Goal: Transaction & Acquisition: Purchase product/service

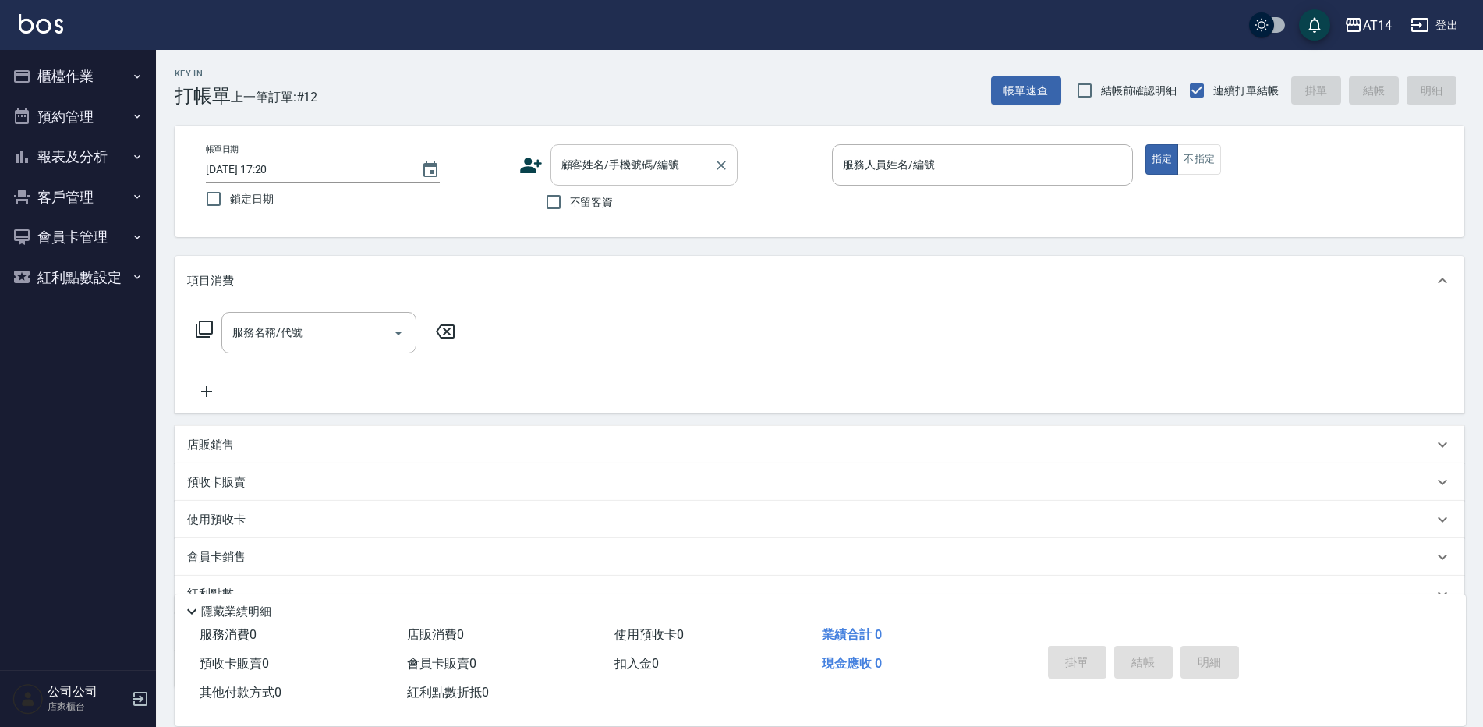
click at [652, 173] on input "顧客姓名/手機號碼/編號" at bounding box center [632, 164] width 150 height 27
type input "ㄓ"
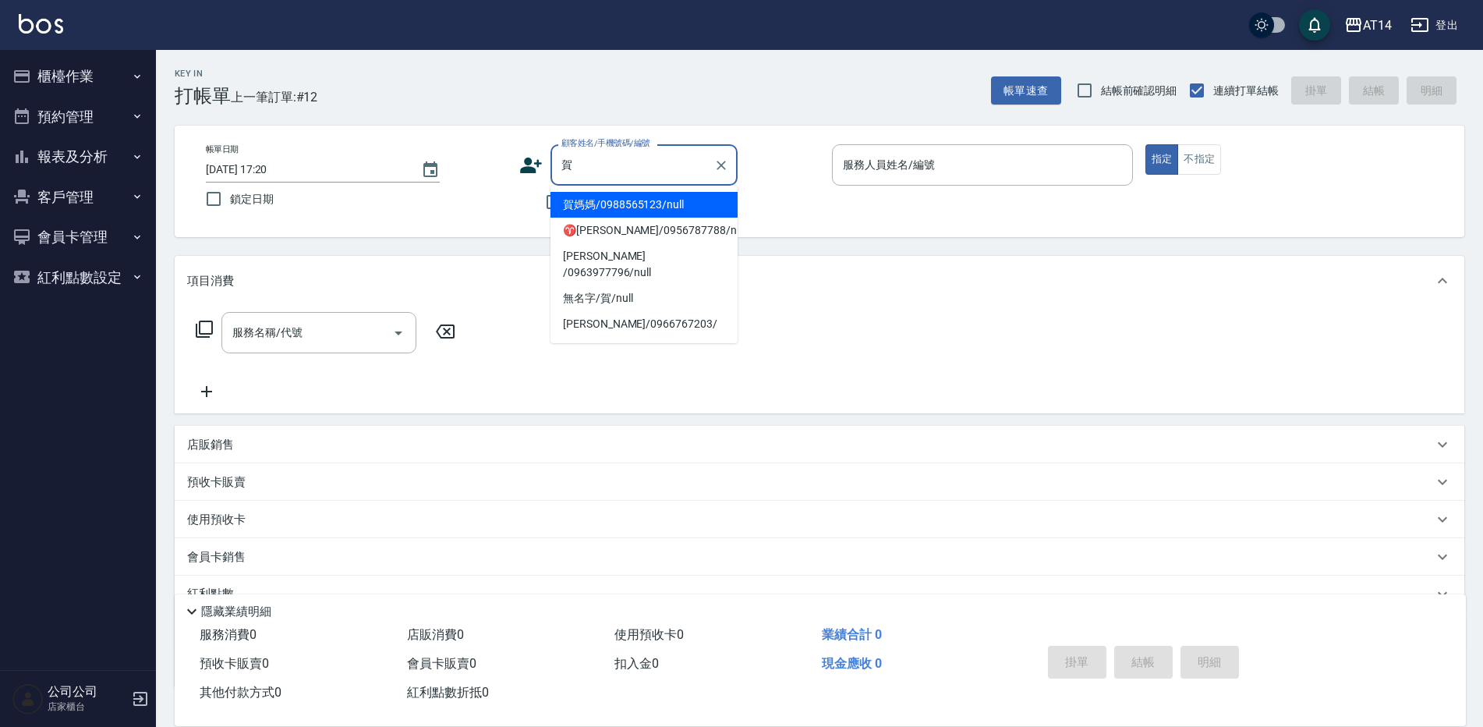
click at [652, 214] on li "賀媽媽/0988565123/null" at bounding box center [643, 205] width 187 height 26
type input "賀媽媽/0988565123/null"
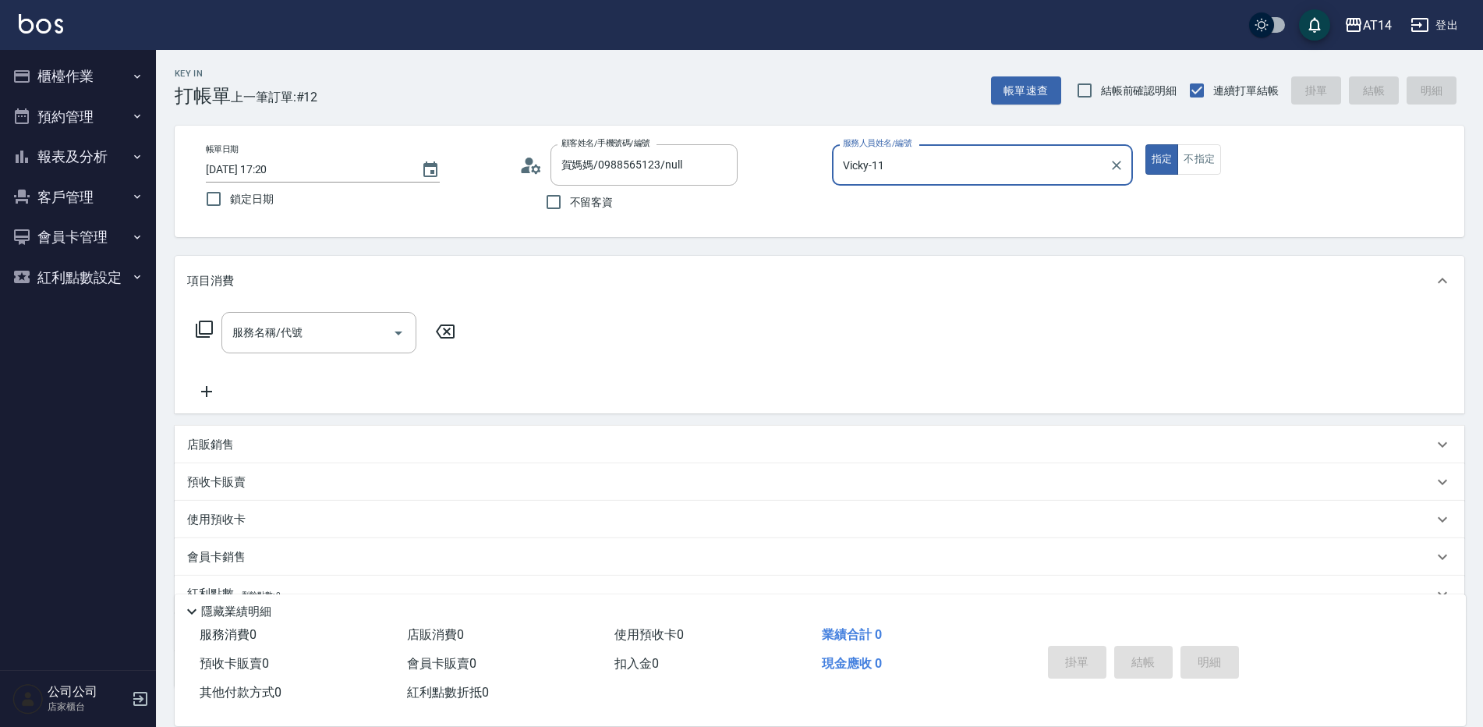
click at [914, 162] on input "Vicky-11" at bounding box center [971, 164] width 264 height 27
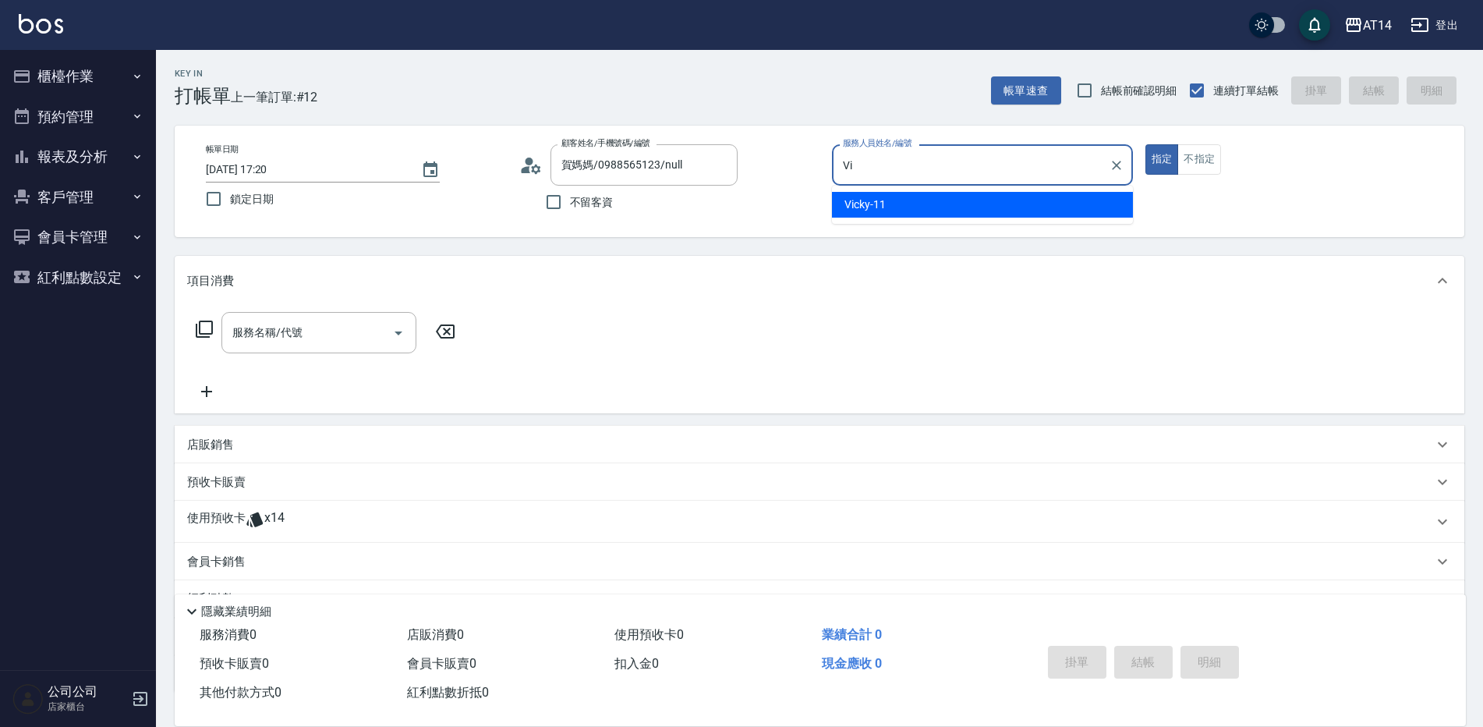
type input "V"
type input "Dora-15"
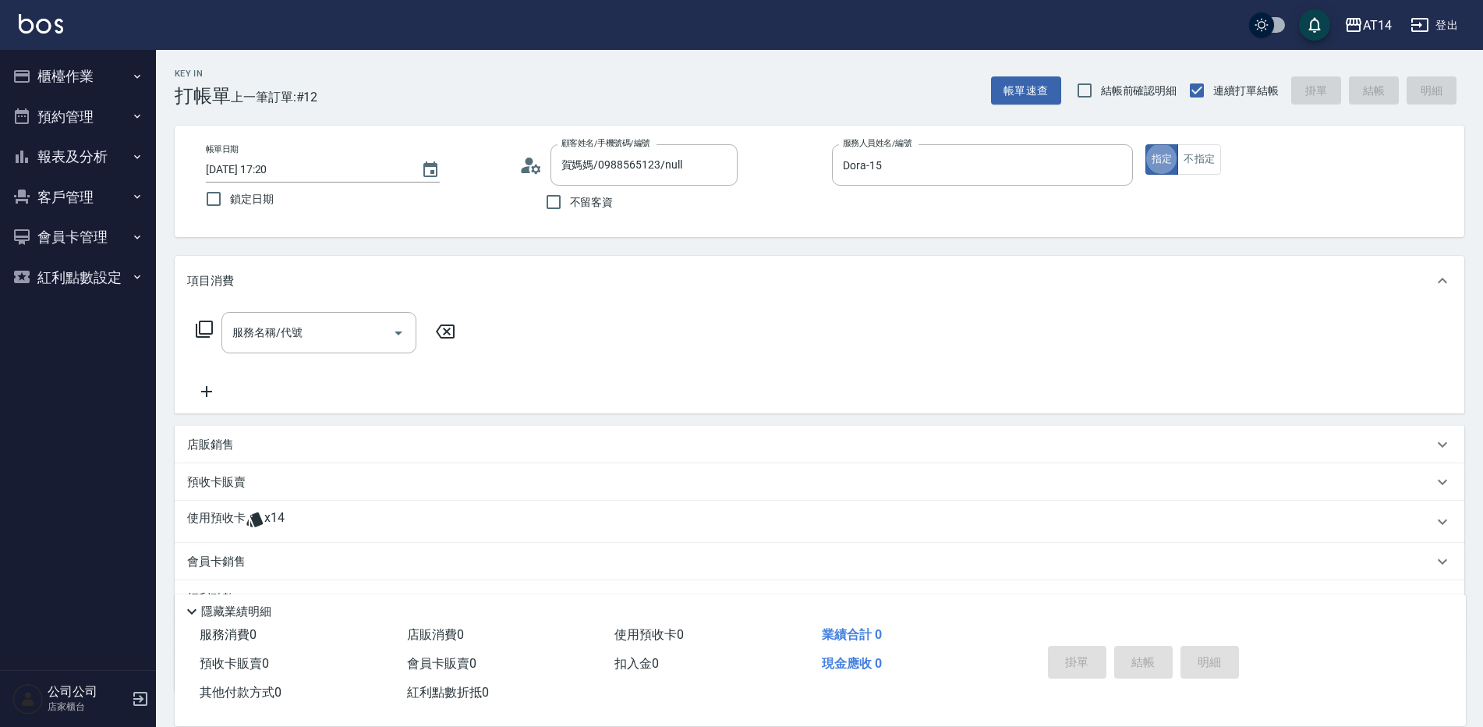
type button "true"
drag, startPoint x: 406, startPoint y: 516, endPoint x: 333, endPoint y: 573, distance: 92.8
click at [402, 518] on div "使用預收卡 x14" at bounding box center [810, 521] width 1246 height 23
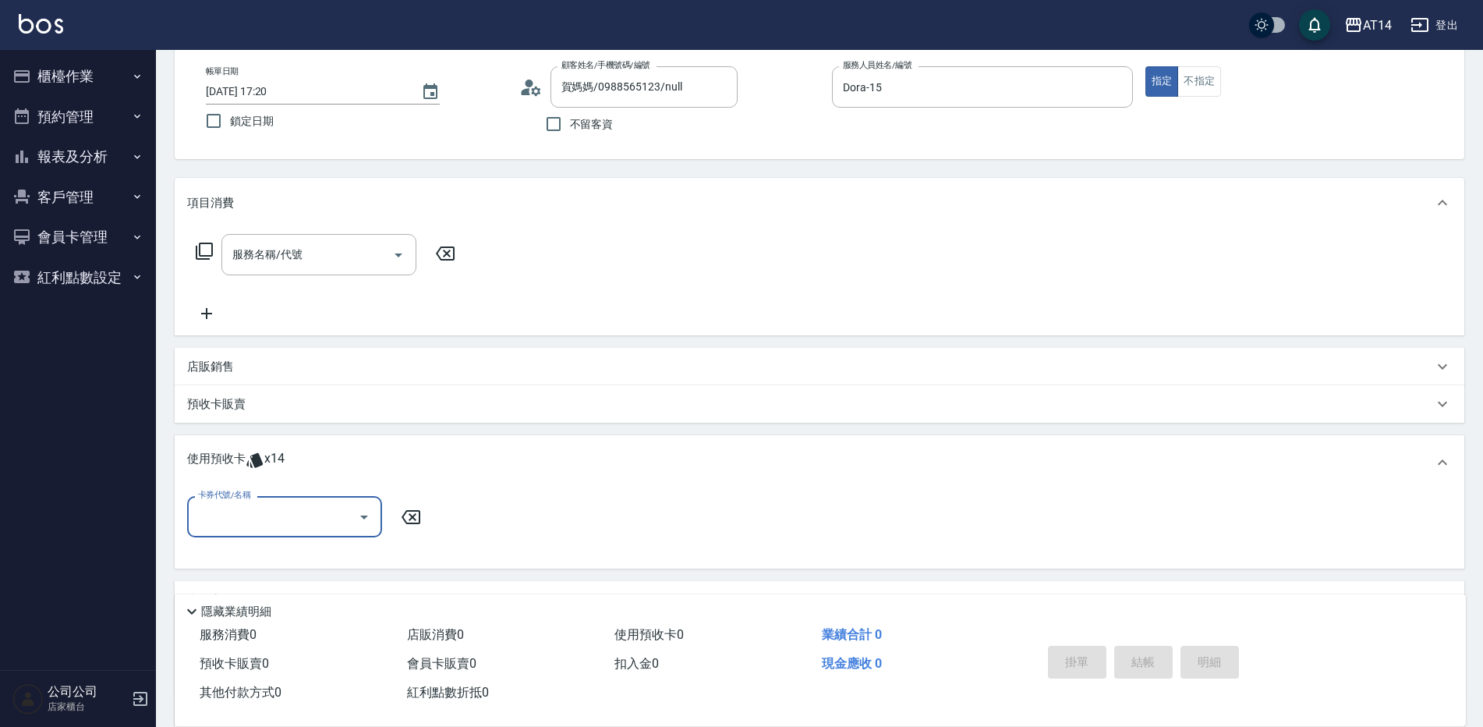
click at [276, 512] on input "卡券代號/名稱" at bounding box center [272, 516] width 157 height 27
click at [269, 561] on div "洗髮卡 剩餘7張" at bounding box center [284, 556] width 195 height 26
type input "洗髮卡"
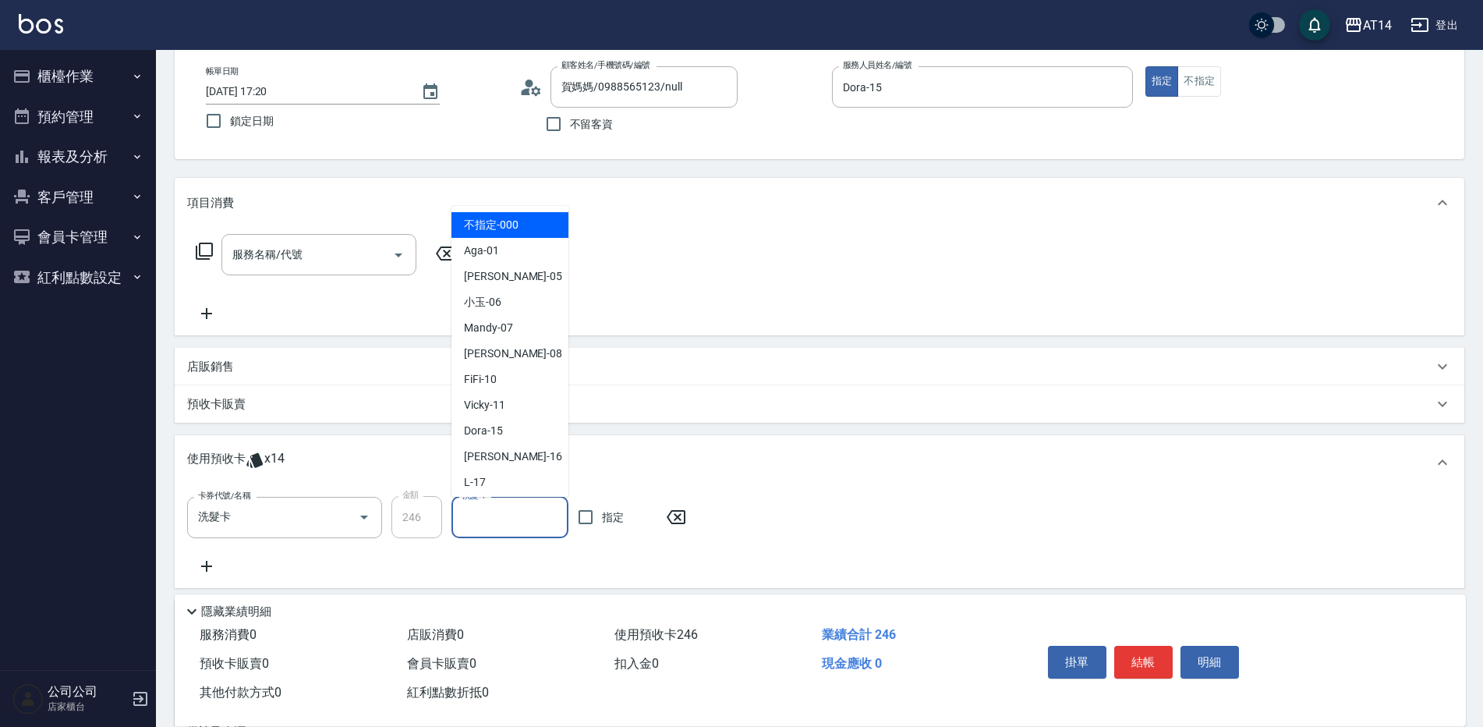
click at [487, 527] on input "洗髮-1" at bounding box center [509, 517] width 103 height 27
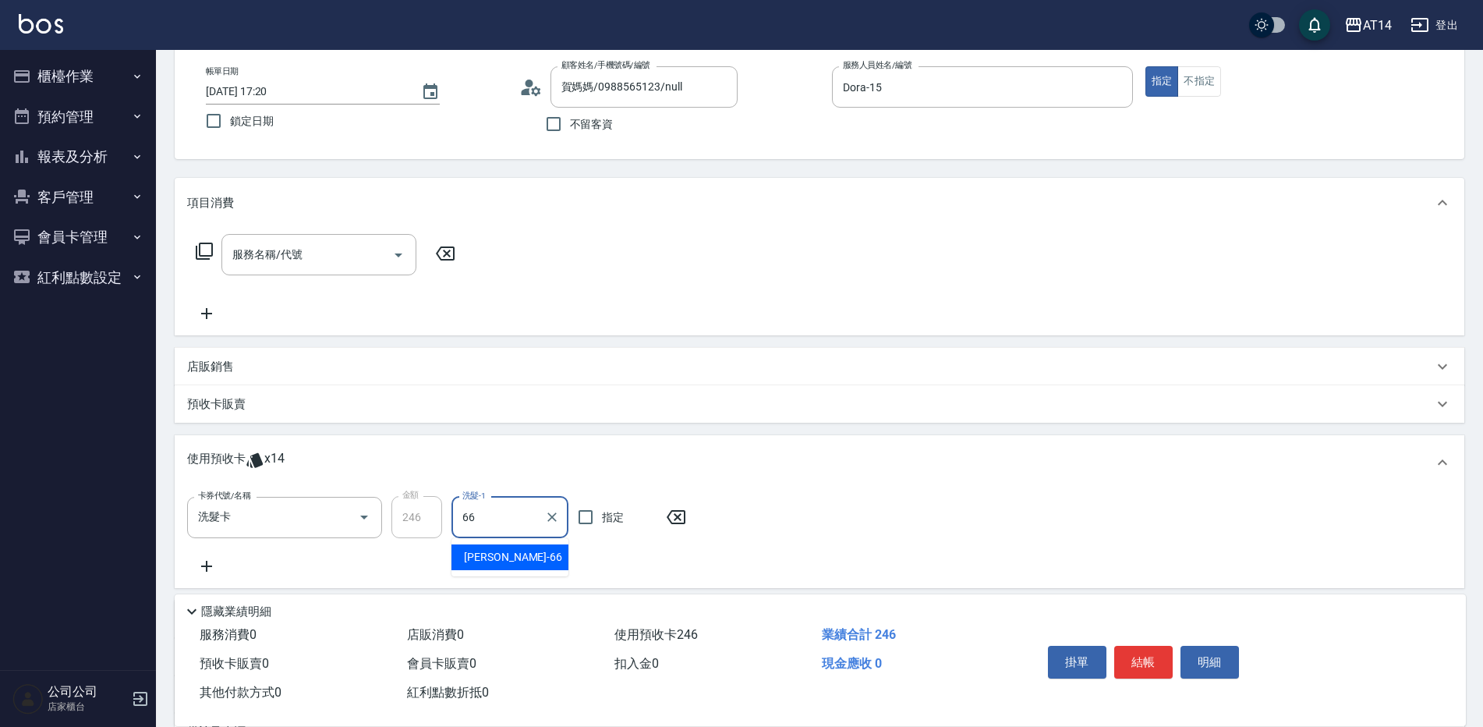
type input "[PERSON_NAME]-66"
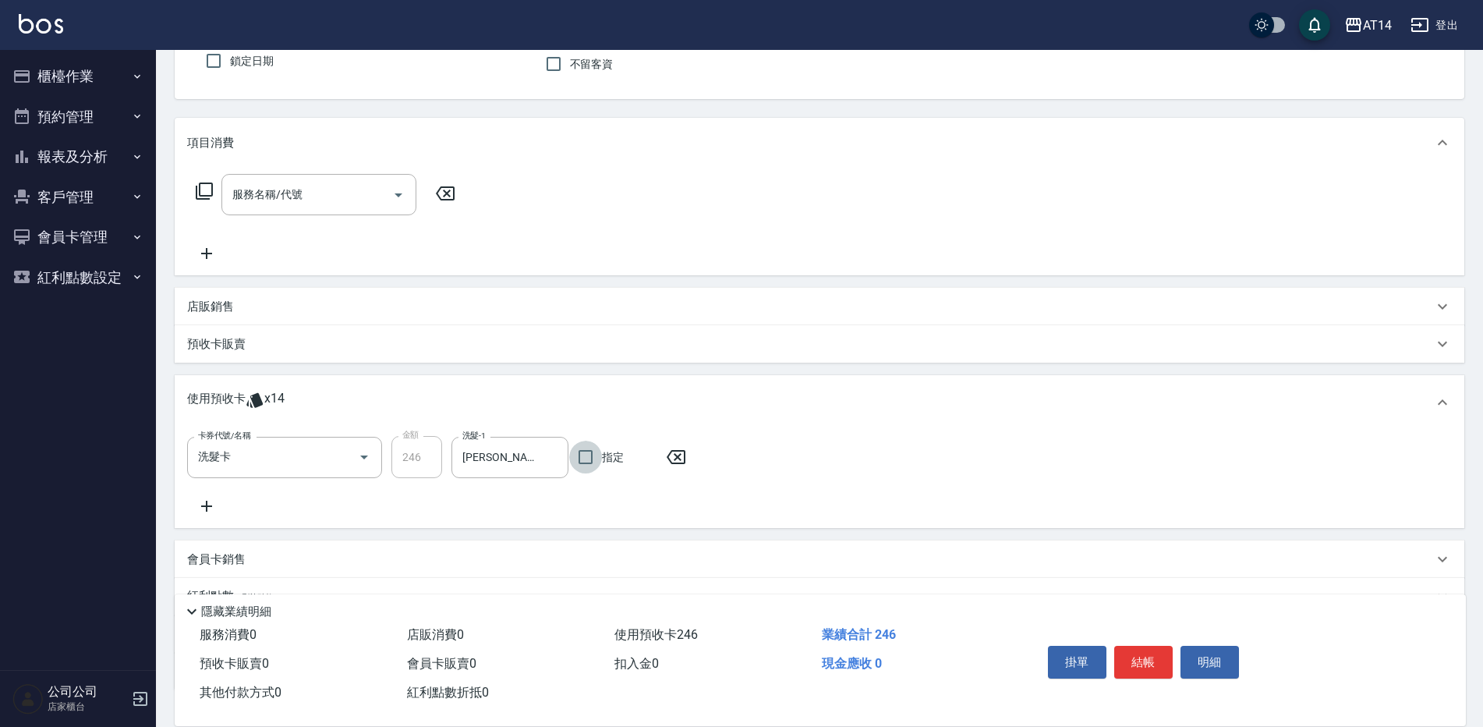
scroll to position [156, 0]
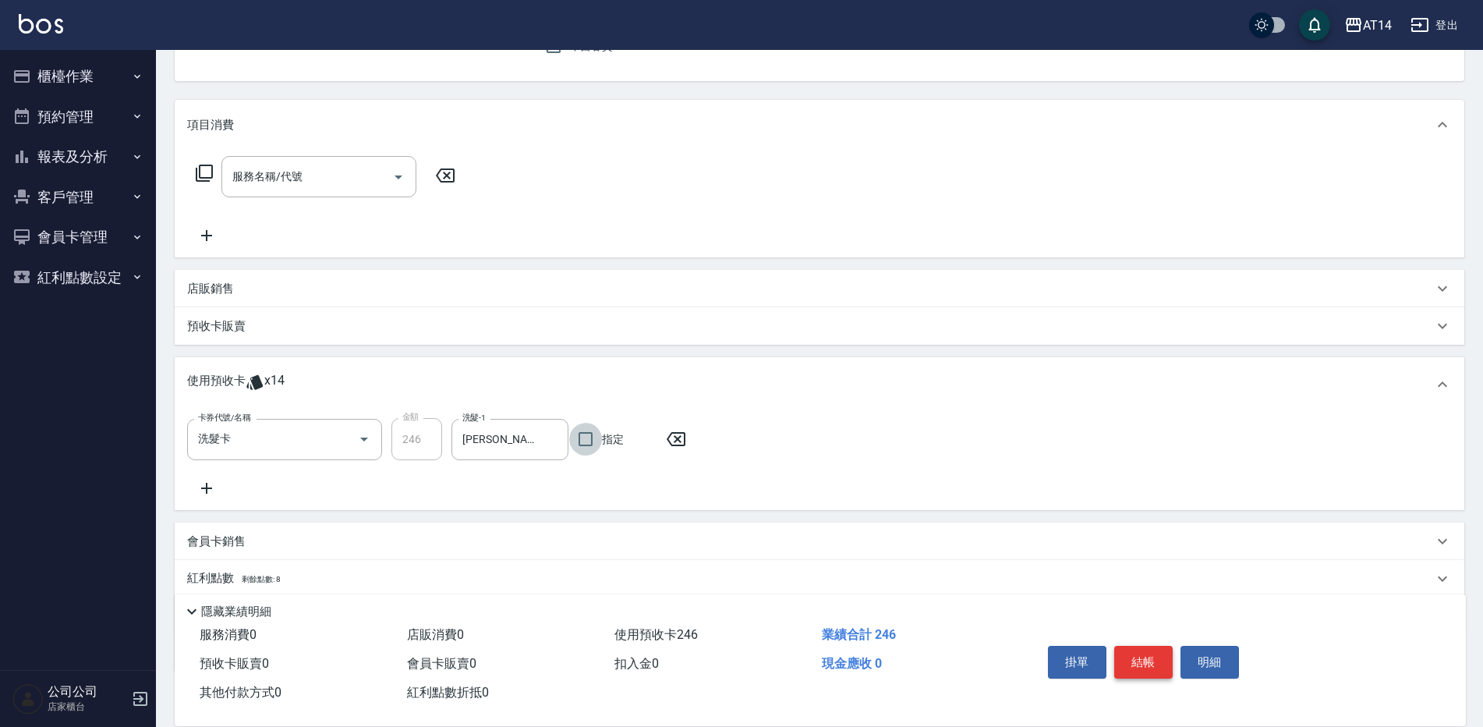
click at [1153, 656] on button "結帳" at bounding box center [1143, 662] width 58 height 33
type input "[DATE] 19:48"
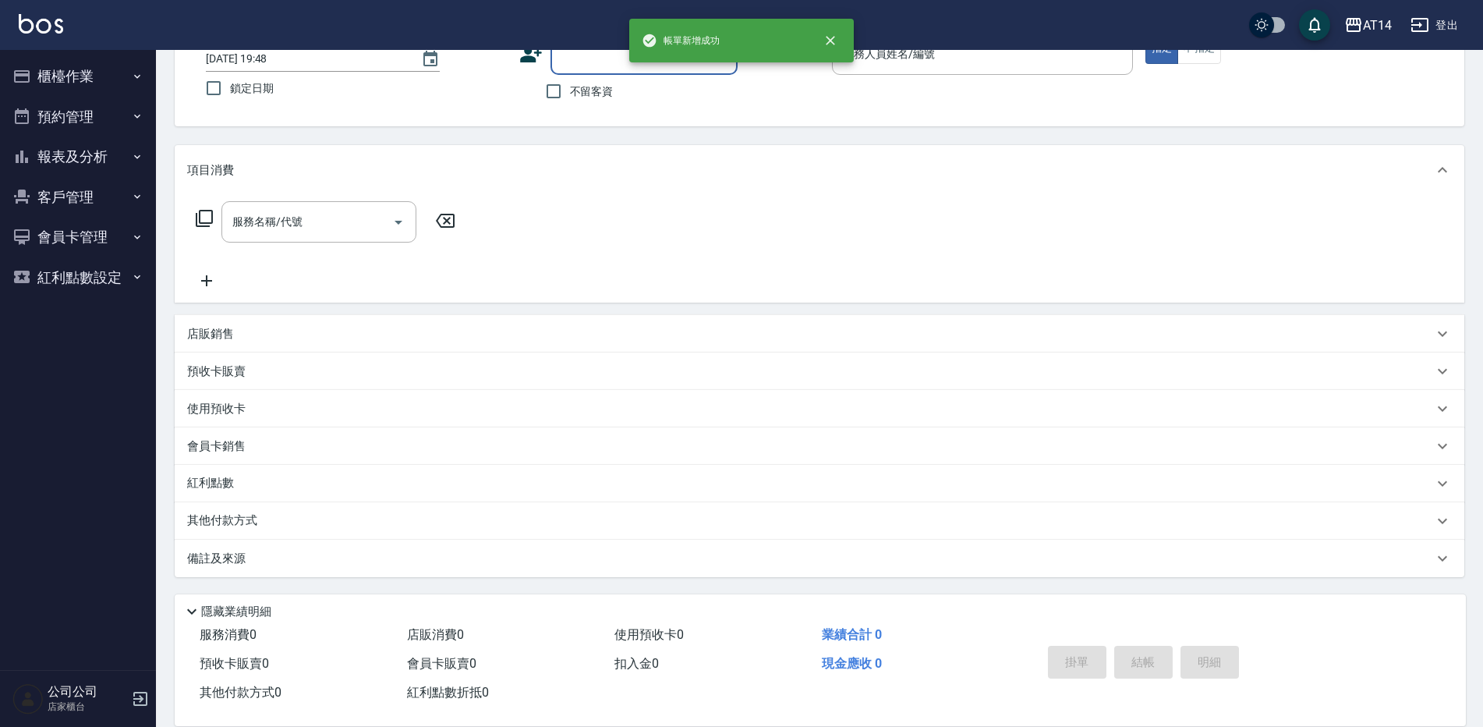
scroll to position [111, 0]
